Goal: Transaction & Acquisition: Book appointment/travel/reservation

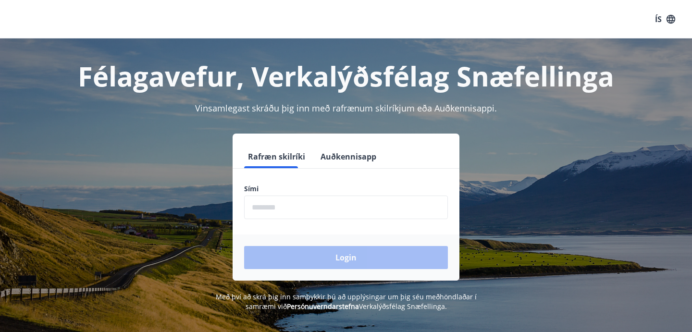
click at [273, 213] on input "phone" at bounding box center [346, 208] width 204 height 24
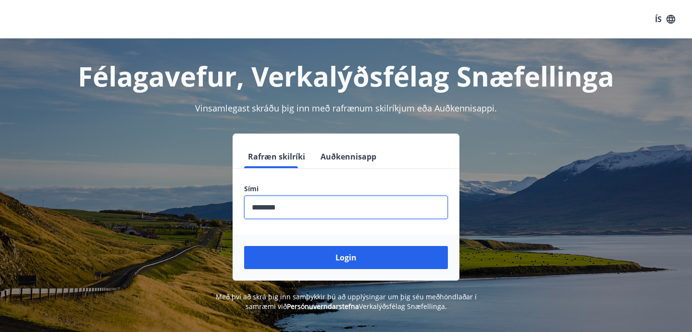
click at [267, 208] on input "phone" at bounding box center [346, 208] width 204 height 24
type input "********"
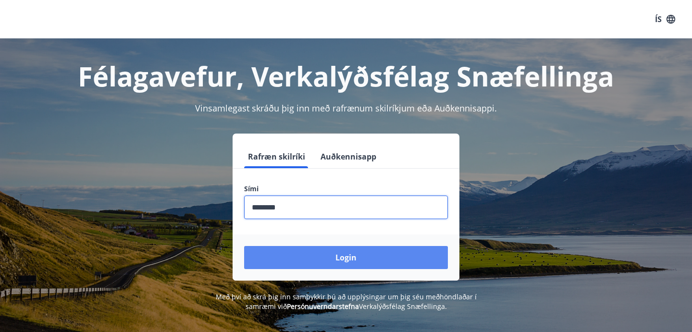
click at [291, 251] on button "Login" at bounding box center [346, 257] width 204 height 23
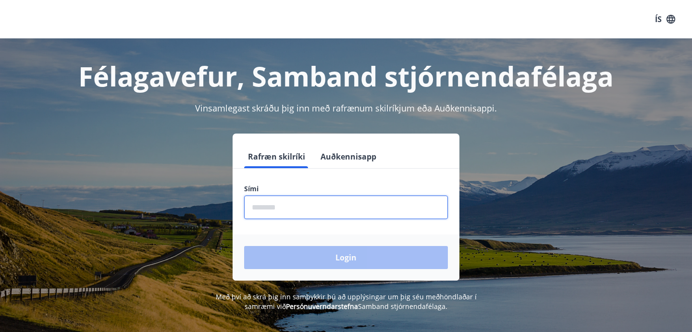
click at [278, 202] on input "phone" at bounding box center [346, 208] width 204 height 24
type input "********"
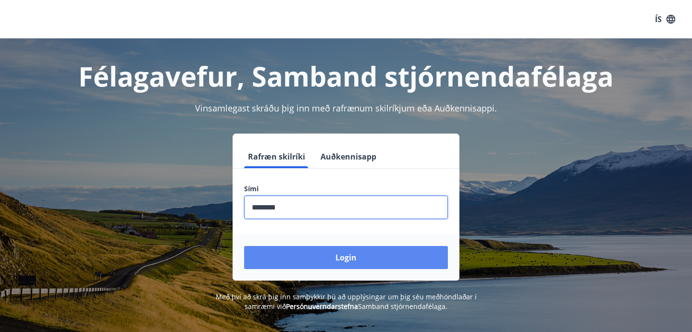
click at [321, 257] on button "Login" at bounding box center [346, 257] width 204 height 23
click at [356, 258] on button "Login" at bounding box center [346, 257] width 204 height 23
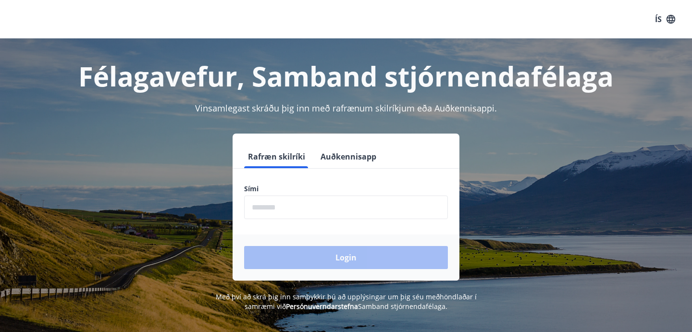
click at [307, 206] on input "phone" at bounding box center [346, 208] width 204 height 24
type input "********"
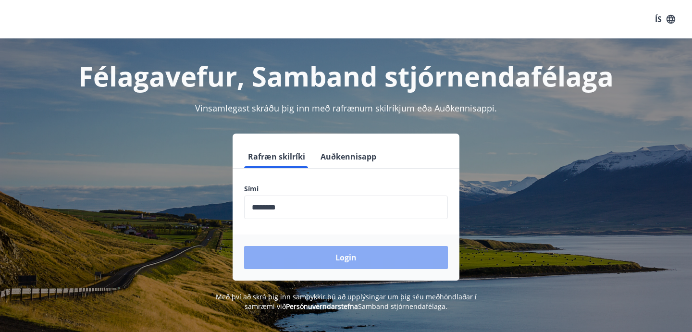
click at [320, 261] on button "Login" at bounding box center [346, 257] width 204 height 23
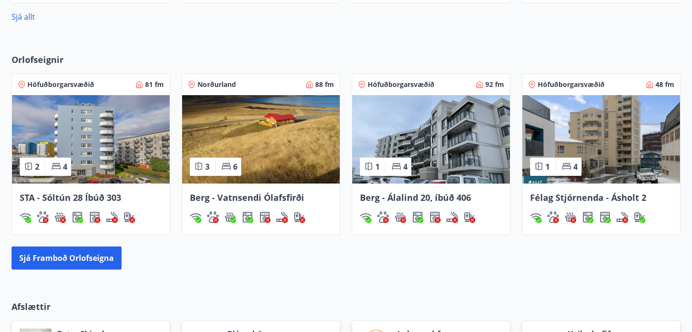
scroll to position [576, 0]
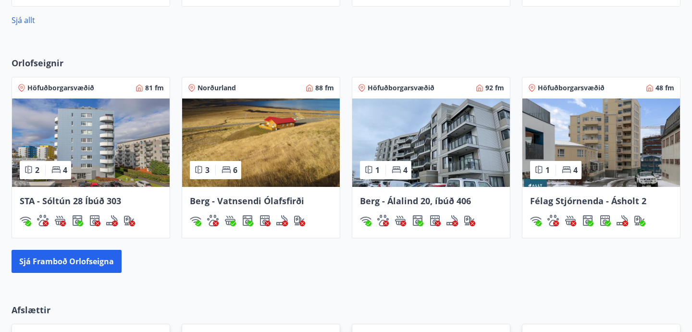
click at [554, 197] on span "Félag Stjórnenda - Ásholt 2" at bounding box center [588, 201] width 116 height 12
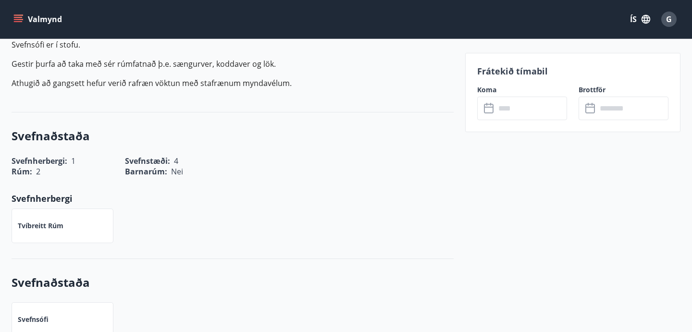
scroll to position [345, 0]
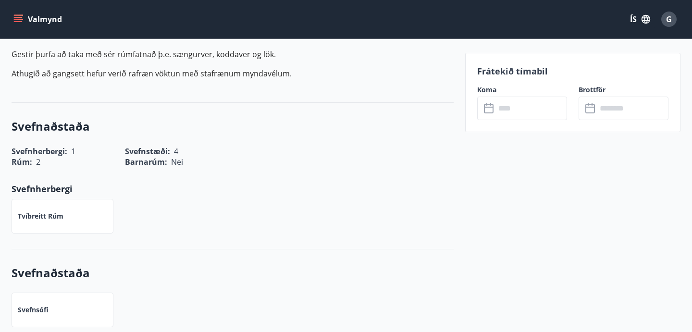
click at [513, 105] on input "text" at bounding box center [531, 109] width 72 height 24
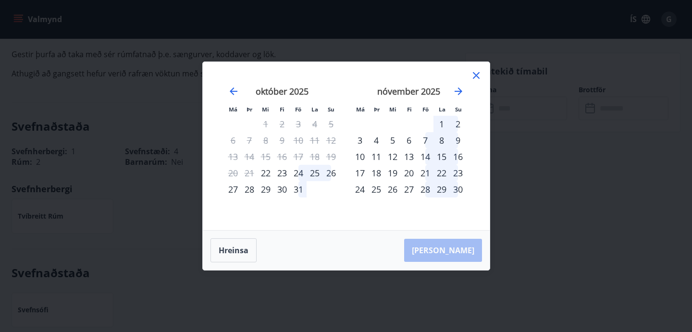
click at [470, 76] on icon at bounding box center [476, 76] width 12 height 12
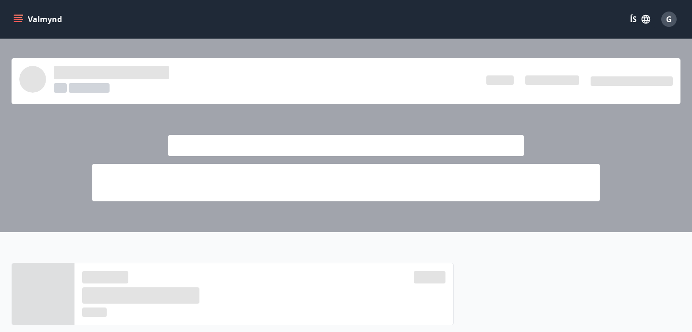
click at [277, 152] on span at bounding box center [345, 145] width 355 height 21
click at [28, 13] on button "Valmynd" at bounding box center [39, 19] width 54 height 17
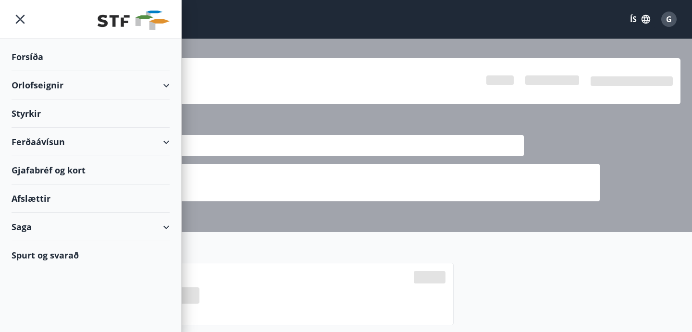
click at [159, 85] on div "Orlofseignir" at bounding box center [91, 85] width 158 height 28
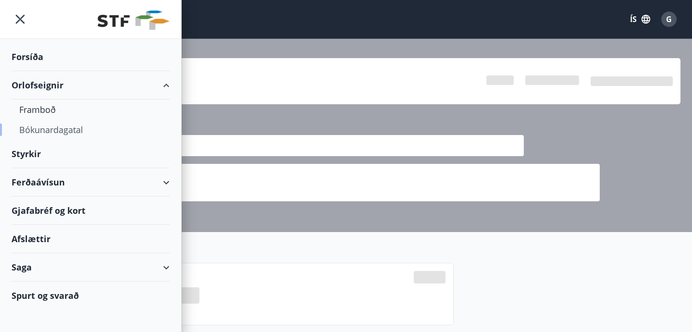
click at [53, 128] on div "Bókunardagatal" at bounding box center [90, 130] width 143 height 20
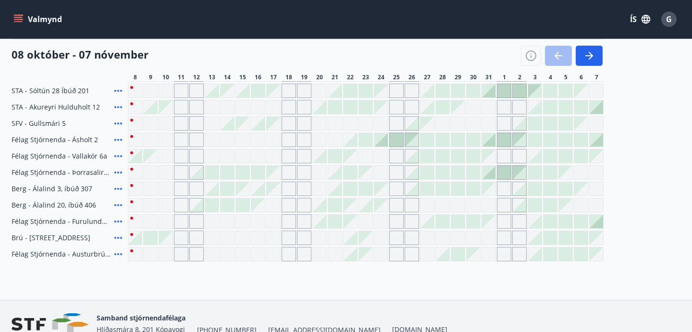
scroll to position [400, 0]
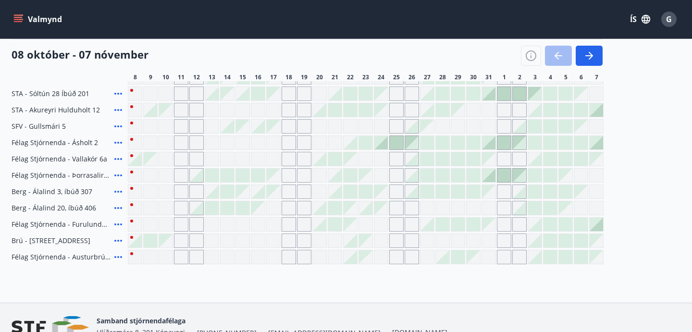
click at [281, 175] on div "Gráir dagar eru ekki bókanlegir" at bounding box center [288, 175] width 14 height 14
click at [288, 176] on div "Gráir dagar eru ekki bókanlegir" at bounding box center [288, 175] width 14 height 14
click at [207, 203] on div at bounding box center [211, 207] width 13 height 13
click at [182, 81] on span "11" at bounding box center [181, 77] width 7 height 8
click at [133, 61] on h4 "08 október - 07 nóvember" at bounding box center [80, 54] width 137 height 14
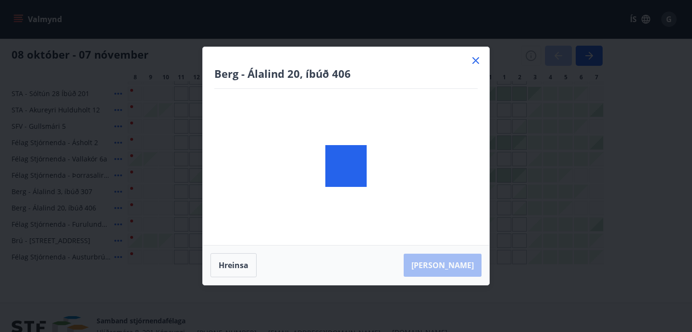
scroll to position [0, 0]
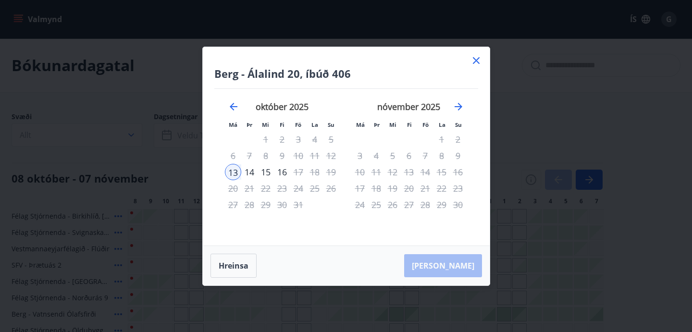
click at [477, 55] on icon at bounding box center [476, 61] width 12 height 12
click at [477, 60] on div "Bókunardagatal" at bounding box center [346, 65] width 692 height 54
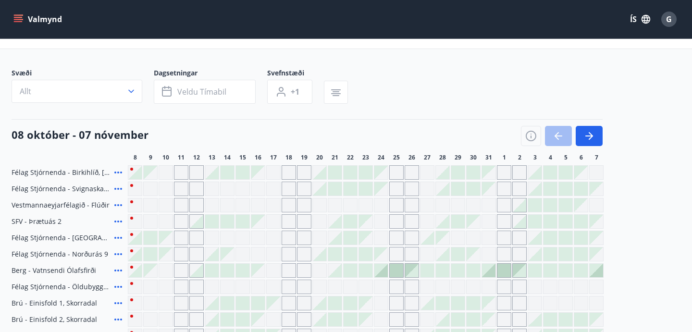
scroll to position [49, 0]
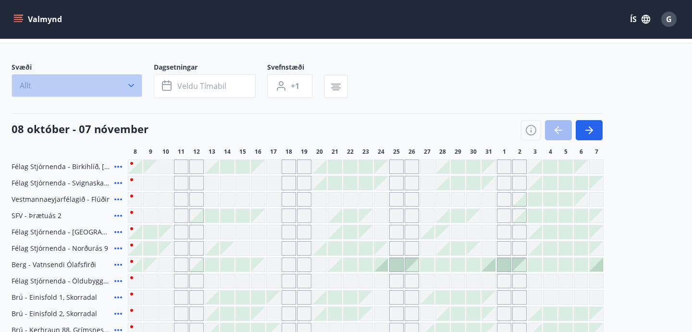
click at [134, 85] on icon "button" at bounding box center [131, 86] width 10 height 10
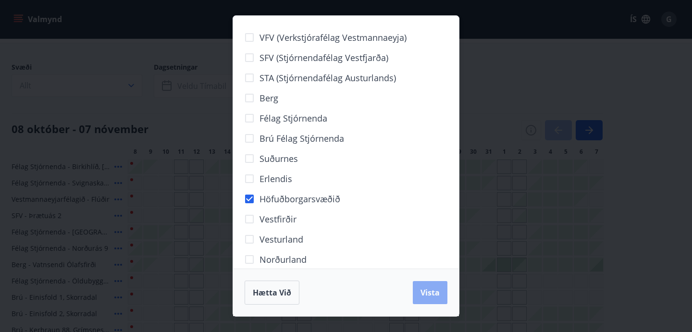
click at [440, 290] on button "Vista" at bounding box center [430, 292] width 35 height 23
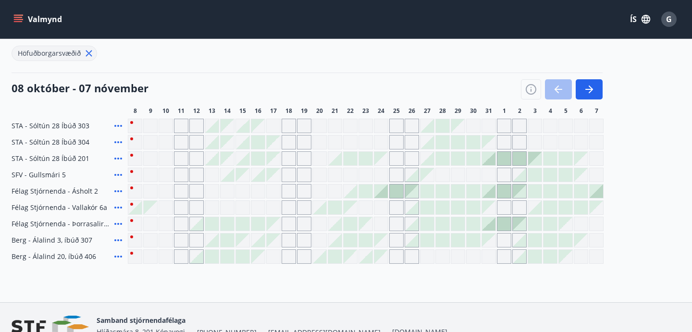
scroll to position [113, 0]
click at [253, 160] on div at bounding box center [257, 158] width 13 height 13
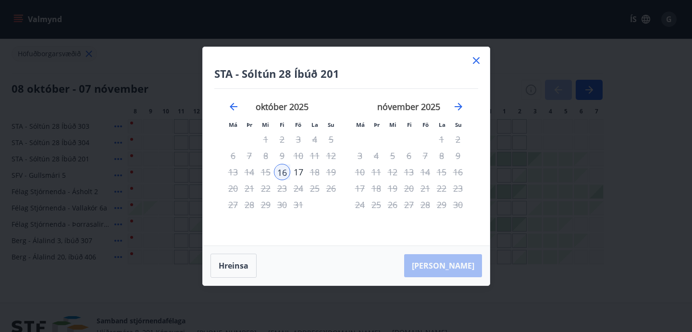
click at [476, 61] on icon at bounding box center [476, 60] width 7 height 7
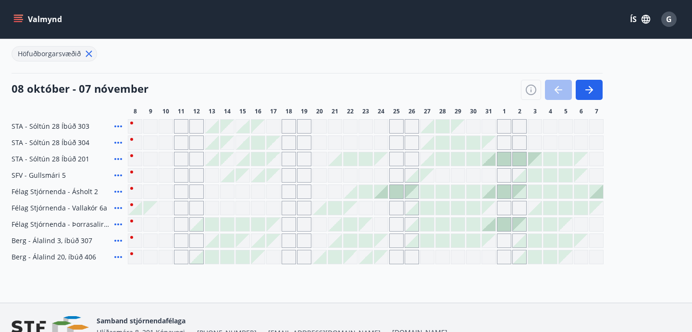
click at [182, 125] on div "Gráir dagar eru ekki bókanlegir" at bounding box center [181, 126] width 14 height 14
click at [178, 171] on div "Gráir dagar eru ekki bókanlegir" at bounding box center [181, 175] width 14 height 14
click at [183, 179] on div "Gráir dagar eru ekki bókanlegir" at bounding box center [181, 175] width 14 height 14
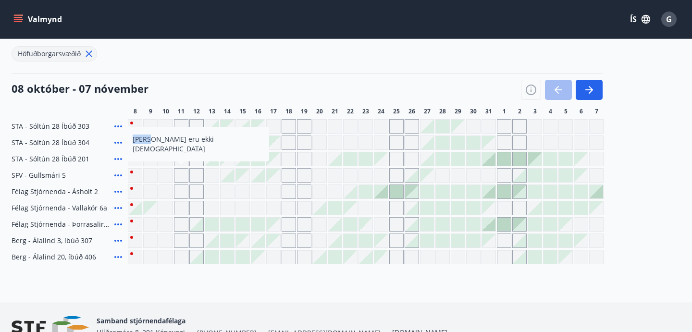
click at [182, 186] on div "Gráir dagar eru ekki bókanlegir" at bounding box center [181, 191] width 14 height 14
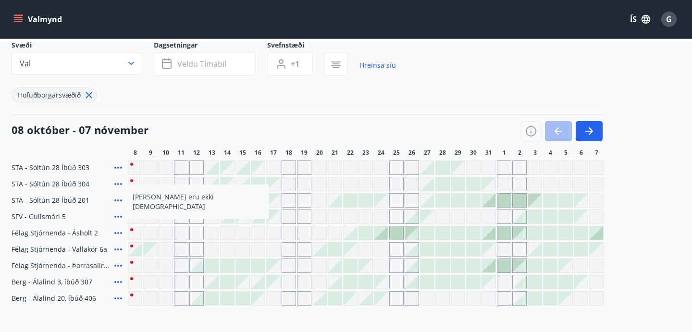
scroll to position [73, 0]
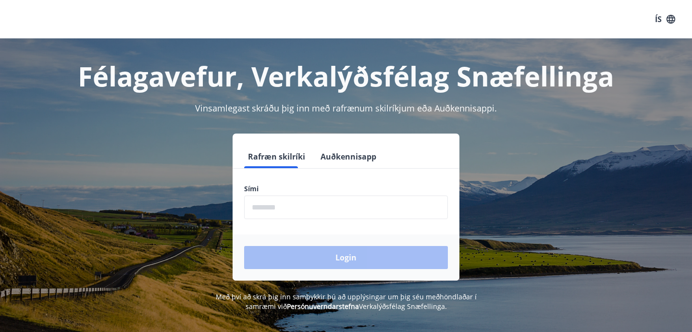
click at [287, 207] on input "phone" at bounding box center [346, 208] width 204 height 24
type input "********"
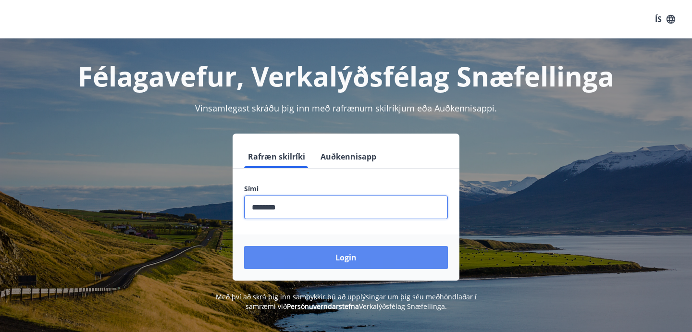
click at [328, 253] on button "Login" at bounding box center [346, 257] width 204 height 23
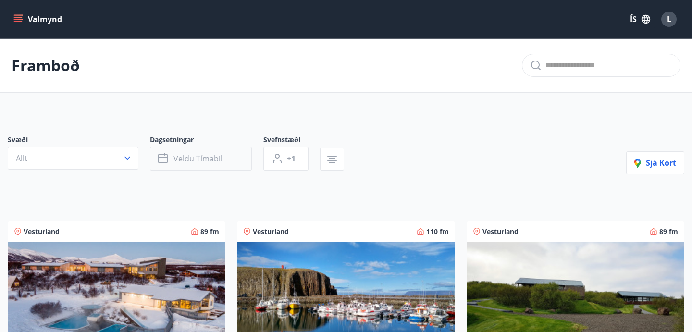
click at [221, 158] on span "Veldu tímabil" at bounding box center [197, 158] width 49 height 11
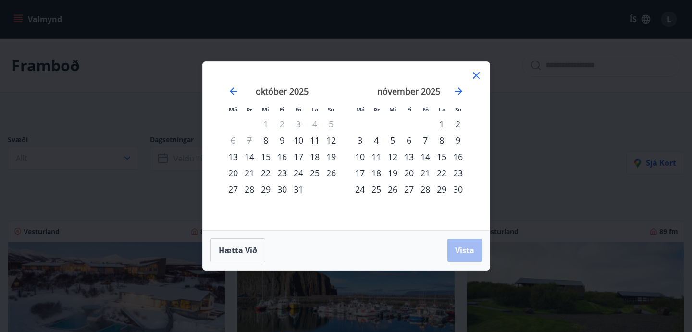
click at [301, 142] on div "10" at bounding box center [298, 140] width 16 height 16
click at [332, 140] on div "12" at bounding box center [331, 140] width 16 height 16
click at [465, 253] on span "Vista" at bounding box center [464, 250] width 19 height 11
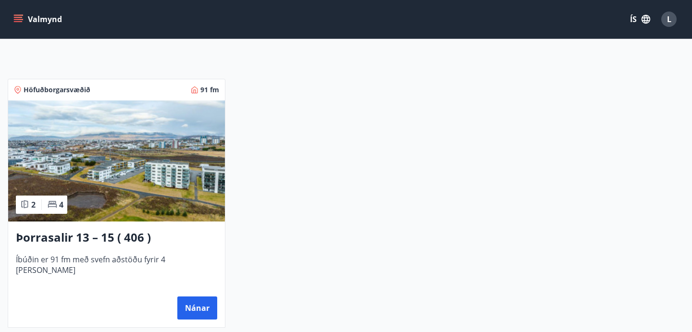
scroll to position [144, 0]
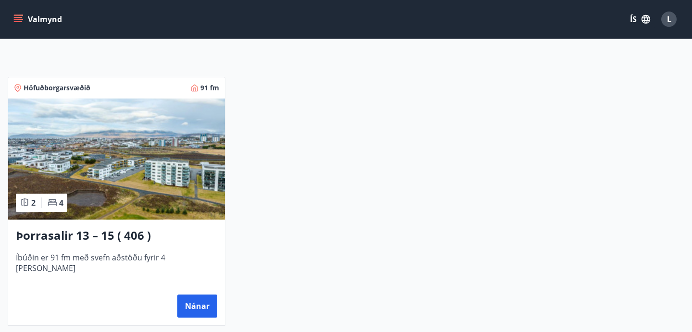
click at [48, 239] on h3 "Þorrasalir 13 – 15 ( 406 )" at bounding box center [116, 235] width 201 height 17
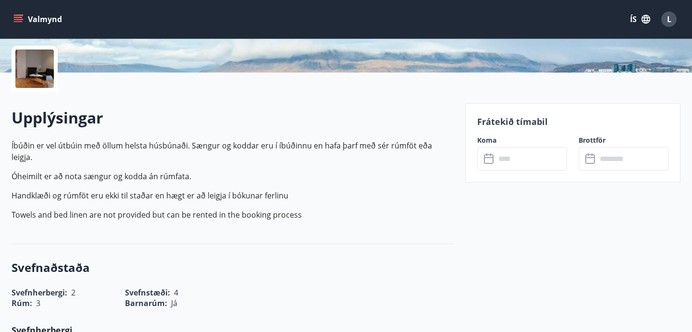
scroll to position [221, 0]
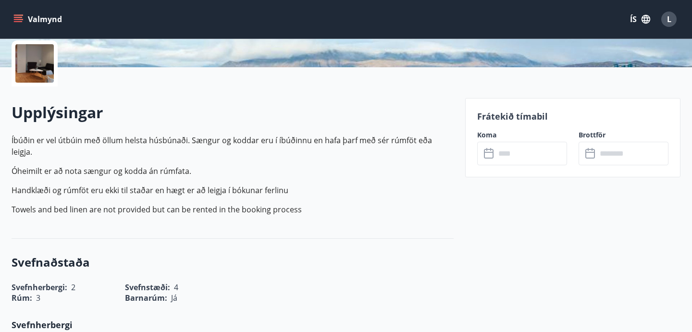
click at [526, 164] on input "text" at bounding box center [531, 154] width 72 height 24
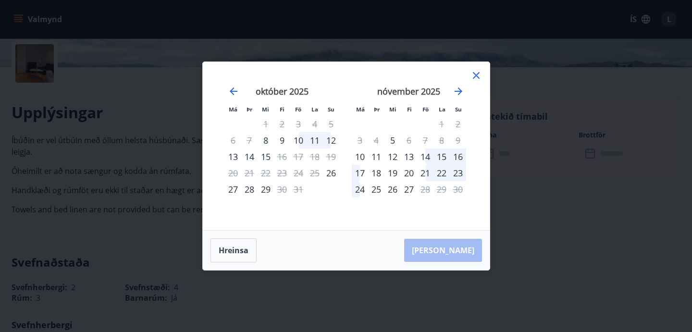
click at [477, 73] on icon at bounding box center [476, 76] width 12 height 12
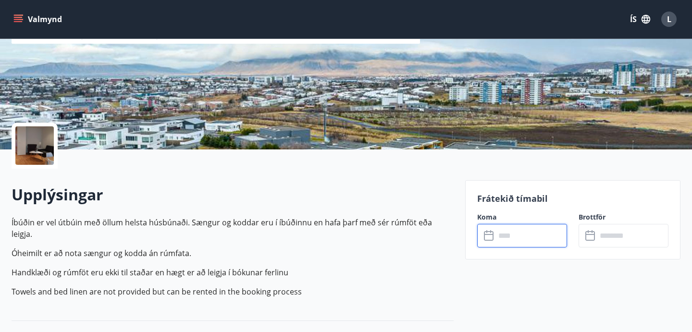
scroll to position [189, 0]
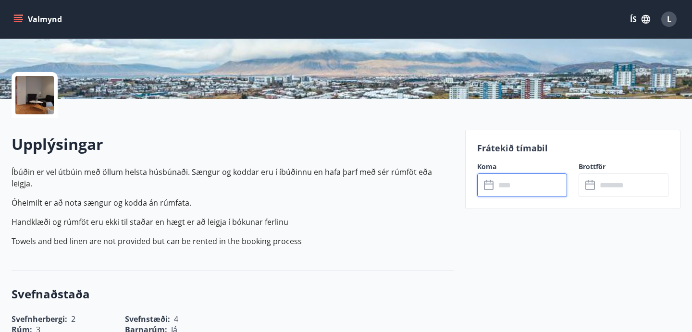
click at [495, 194] on input "text" at bounding box center [531, 185] width 72 height 24
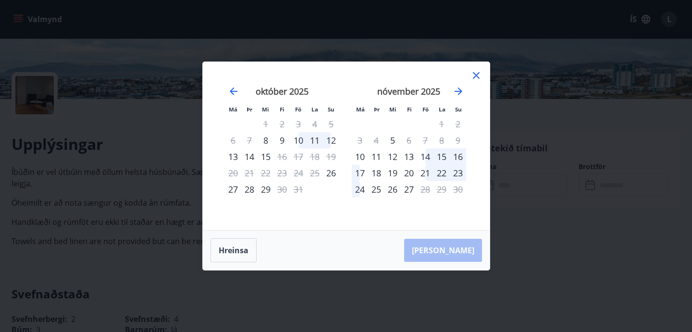
click at [300, 139] on div "10" at bounding box center [298, 140] width 16 height 16
click at [332, 141] on div "12" at bounding box center [331, 140] width 16 height 16
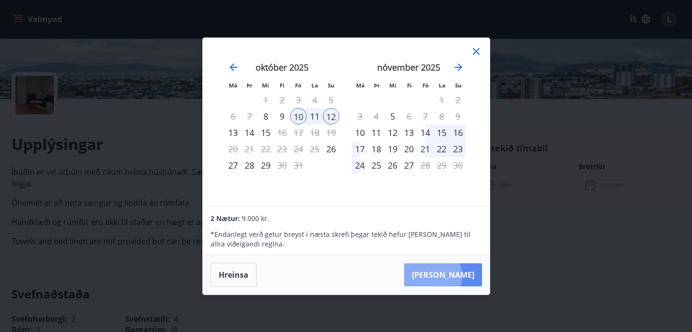
click at [462, 276] on button "Taka Frá" at bounding box center [443, 274] width 78 height 23
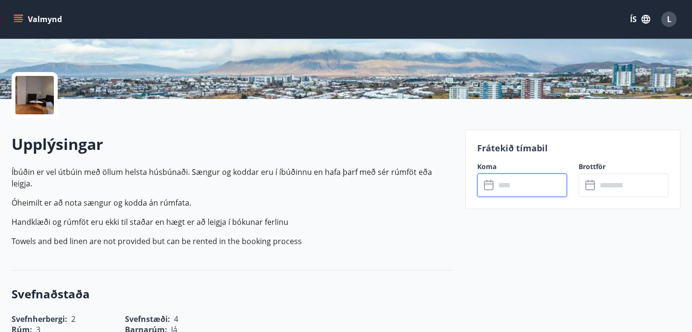
type input "******"
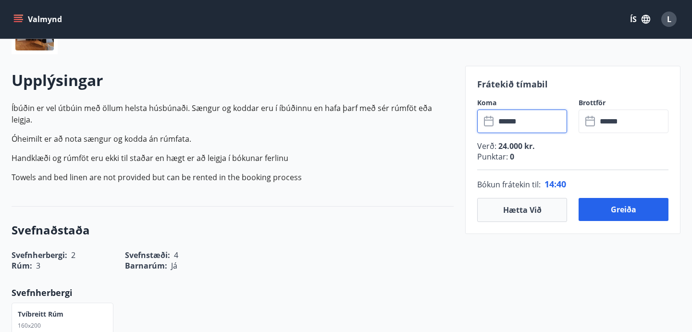
scroll to position [257, 0]
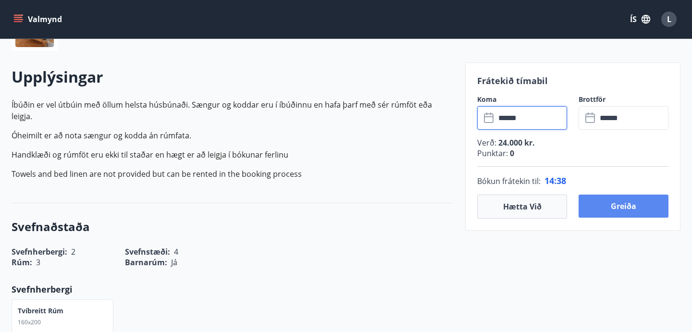
click at [614, 211] on button "Greiða" at bounding box center [623, 206] width 90 height 23
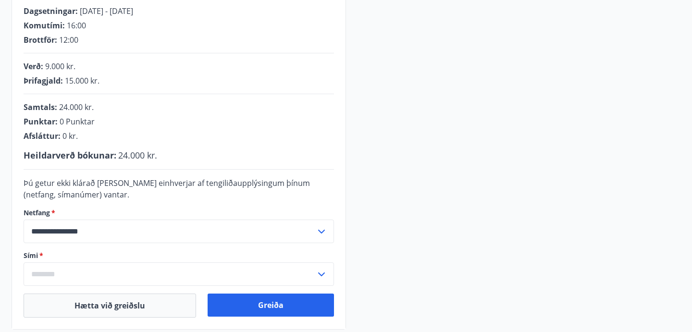
scroll to position [257, 0]
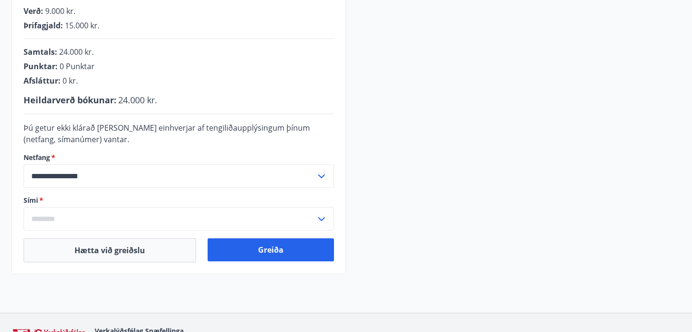
click at [92, 219] on input "text" at bounding box center [170, 219] width 292 height 24
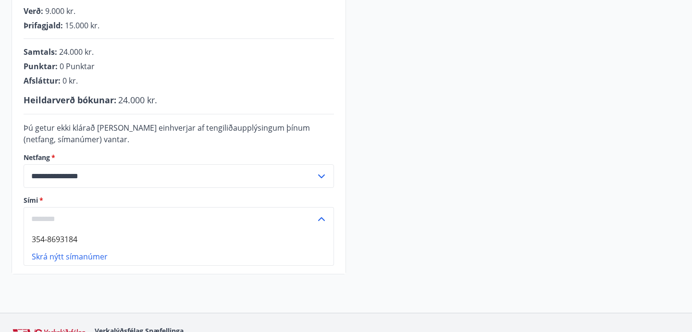
click at [77, 235] on li "354-8693184" at bounding box center [178, 239] width 309 height 17
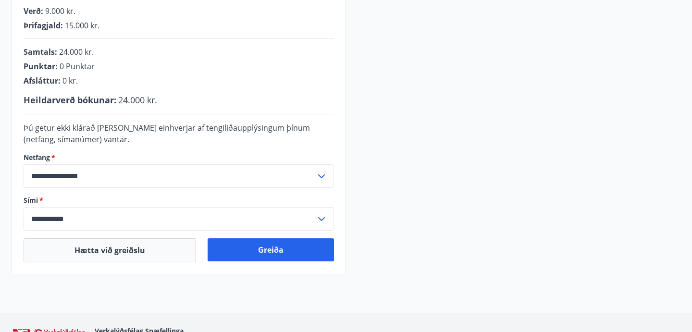
click at [47, 220] on input "**********" at bounding box center [170, 219] width 292 height 24
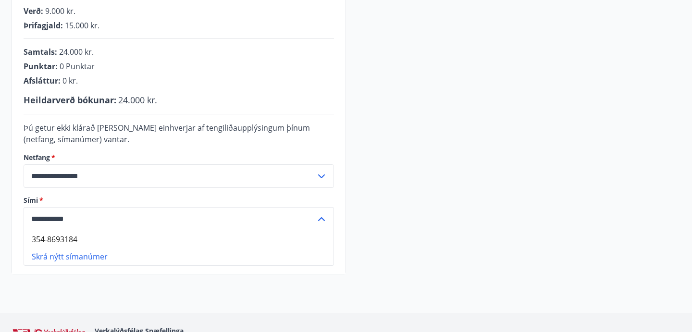
type input "**********"
click at [480, 168] on div "**********" at bounding box center [346, 80] width 669 height 389
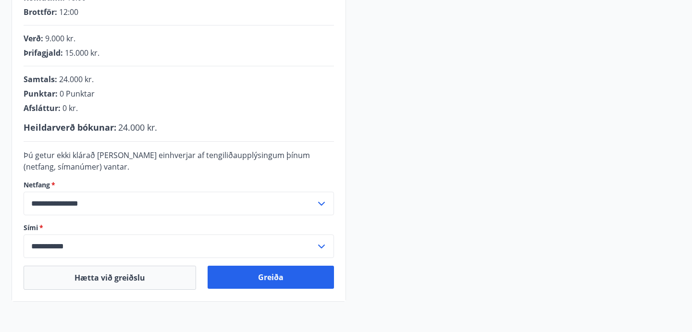
scroll to position [238, 0]
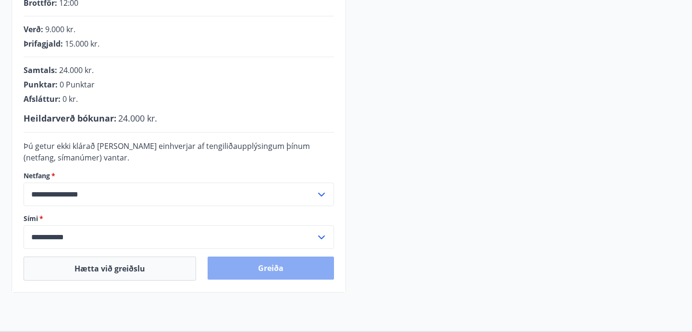
click at [292, 267] on button "Greiða" at bounding box center [271, 268] width 126 height 23
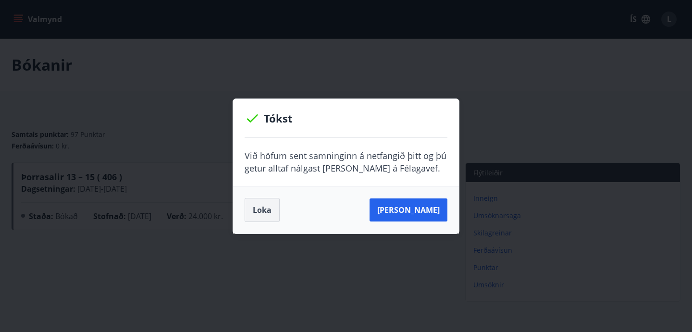
click at [265, 212] on button "Loka" at bounding box center [261, 210] width 35 height 24
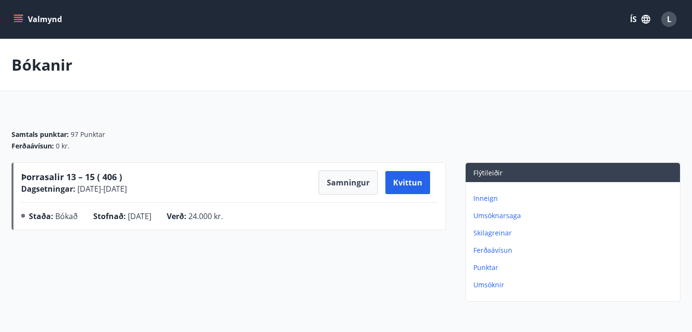
click at [22, 19] on icon "menu" at bounding box center [19, 19] width 11 height 1
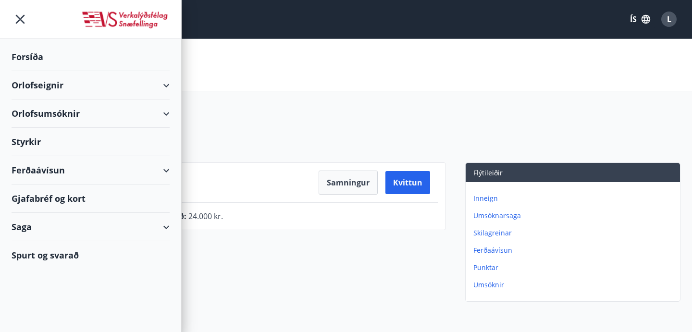
click at [165, 89] on div "Orlofseignir" at bounding box center [91, 85] width 158 height 28
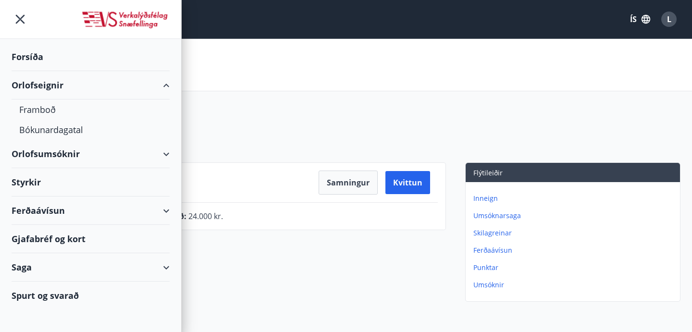
click at [165, 89] on div "Orlofseignir" at bounding box center [91, 85] width 158 height 28
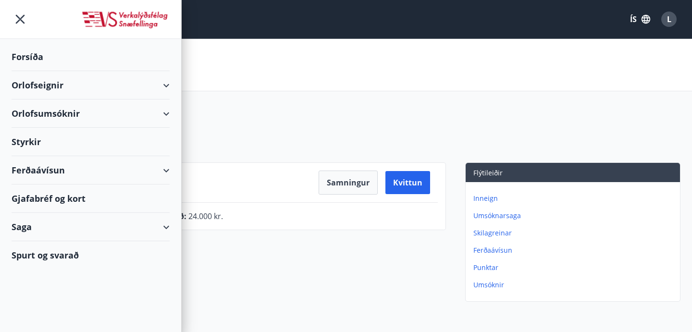
click at [166, 112] on div "Orlofsumsóknir" at bounding box center [91, 113] width 158 height 28
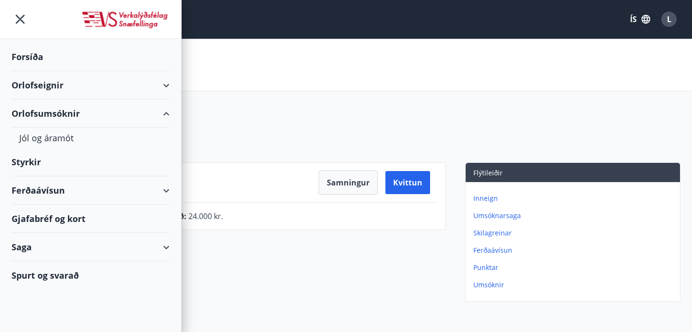
click at [166, 112] on div "Orlofsumsóknir" at bounding box center [91, 113] width 158 height 28
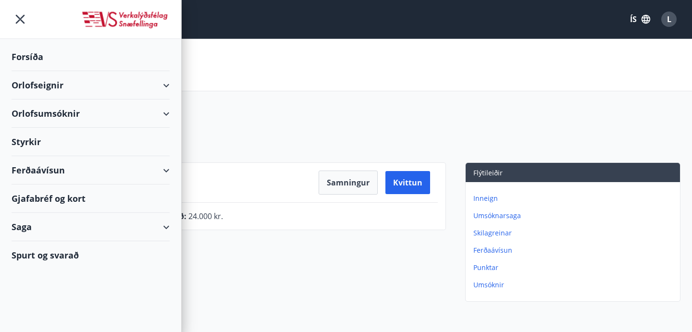
click at [166, 112] on div "Orlofsumsóknir" at bounding box center [91, 113] width 158 height 28
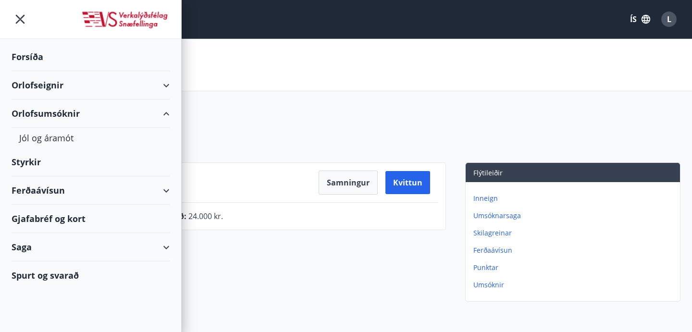
click at [163, 112] on div "Orlofsumsóknir" at bounding box center [91, 113] width 158 height 28
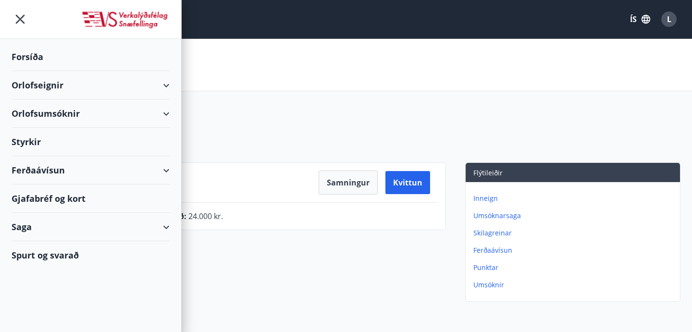
click at [23, 22] on icon "menu" at bounding box center [20, 19] width 9 height 9
